Goal: Use online tool/utility: Utilize a website feature to perform a specific function

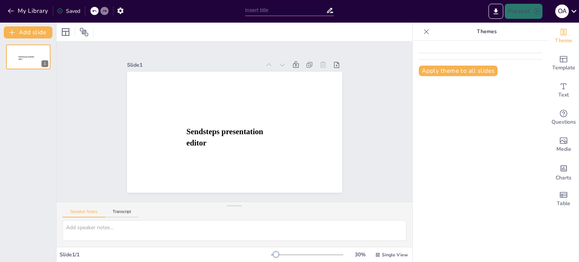
type input "New Sendsteps"
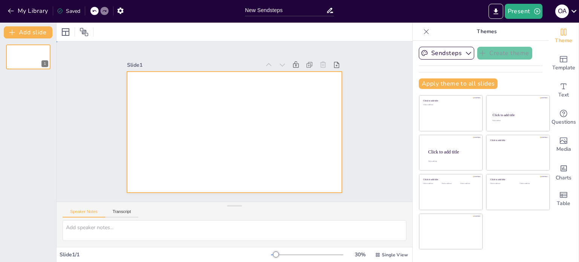
click at [239, 135] on div at bounding box center [234, 132] width 215 height 121
click at [141, 81] on div at bounding box center [234, 132] width 215 height 121
click at [63, 32] on div at bounding box center [65, 32] width 9 height 9
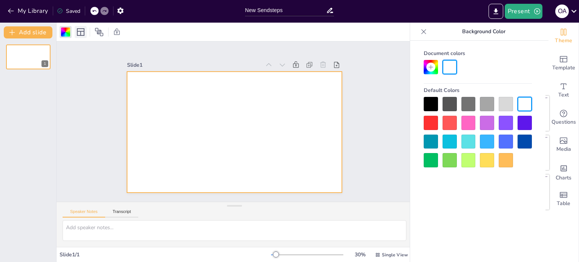
click at [80, 32] on icon at bounding box center [81, 32] width 8 height 8
click at [561, 61] on icon "Add ready made slides" at bounding box center [564, 59] width 8 height 6
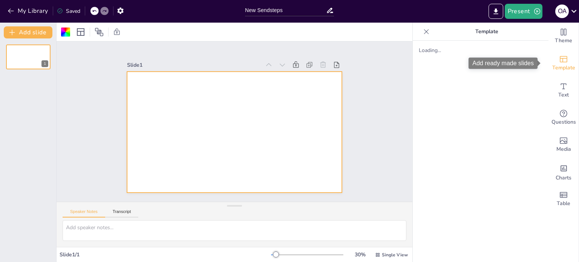
click at [559, 57] on icon "Add ready made slides" at bounding box center [563, 59] width 9 height 9
click at [559, 60] on icon "Add ready made slides" at bounding box center [563, 59] width 9 height 9
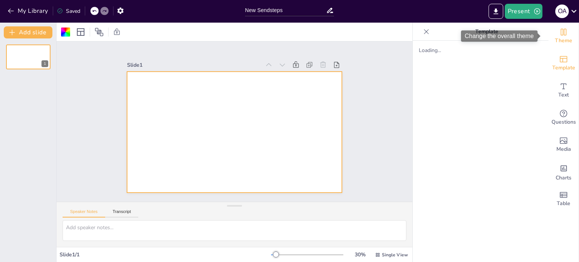
click at [559, 38] on span "Theme" at bounding box center [563, 41] width 17 height 8
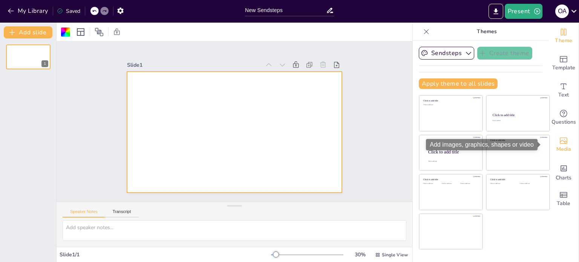
click at [559, 151] on span "Media" at bounding box center [563, 149] width 15 height 8
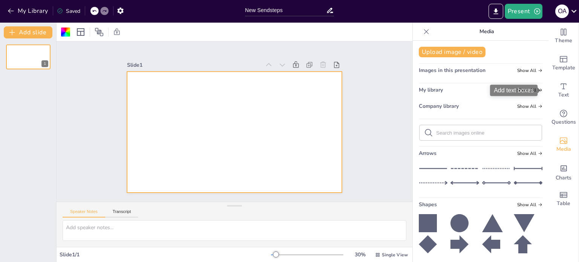
drag, startPoint x: 541, startPoint y: 89, endPoint x: 536, endPoint y: 96, distance: 9.2
click at [536, 96] on div "Add text boxes" at bounding box center [513, 90] width 47 height 11
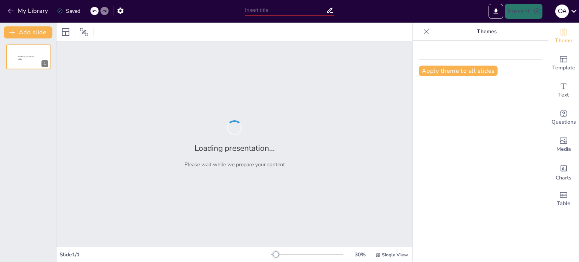
type input "New Sendsteps"
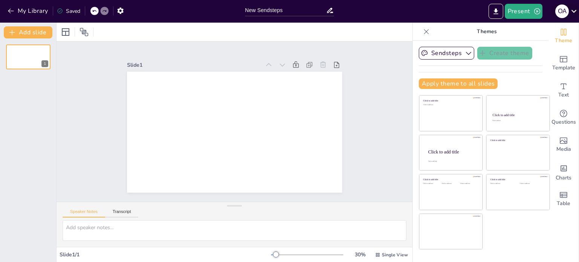
click at [577, 11] on icon at bounding box center [574, 11] width 10 height 10
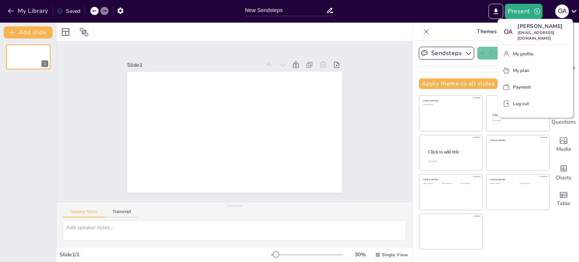
click at [373, 123] on div at bounding box center [289, 131] width 579 height 262
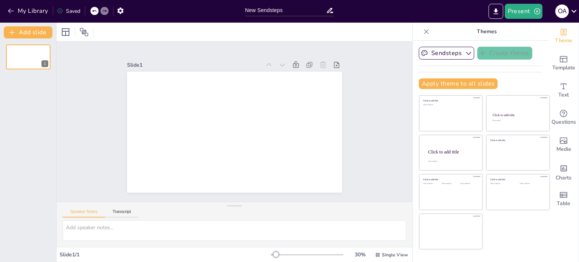
click at [377, 120] on div "Slide 1" at bounding box center [234, 121] width 317 height 388
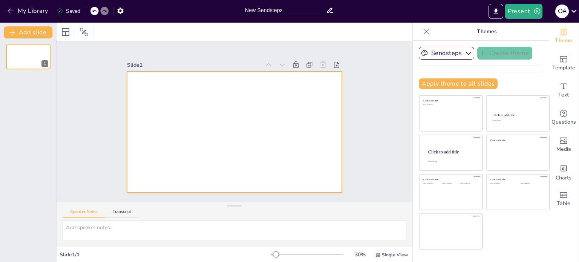
click at [301, 101] on div at bounding box center [233, 132] width 227 height 143
click at [315, 164] on div at bounding box center [243, 128] width 234 height 241
